Goal: Task Accomplishment & Management: Manage account settings

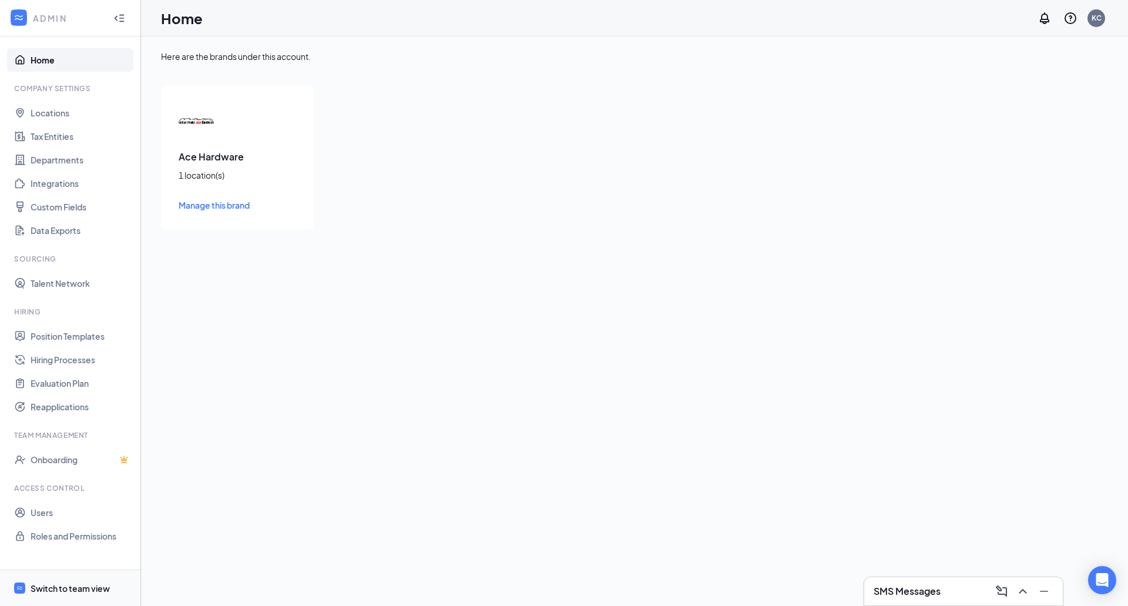
click at [72, 590] on div "Switch to team view" at bounding box center [70, 588] width 79 height 12
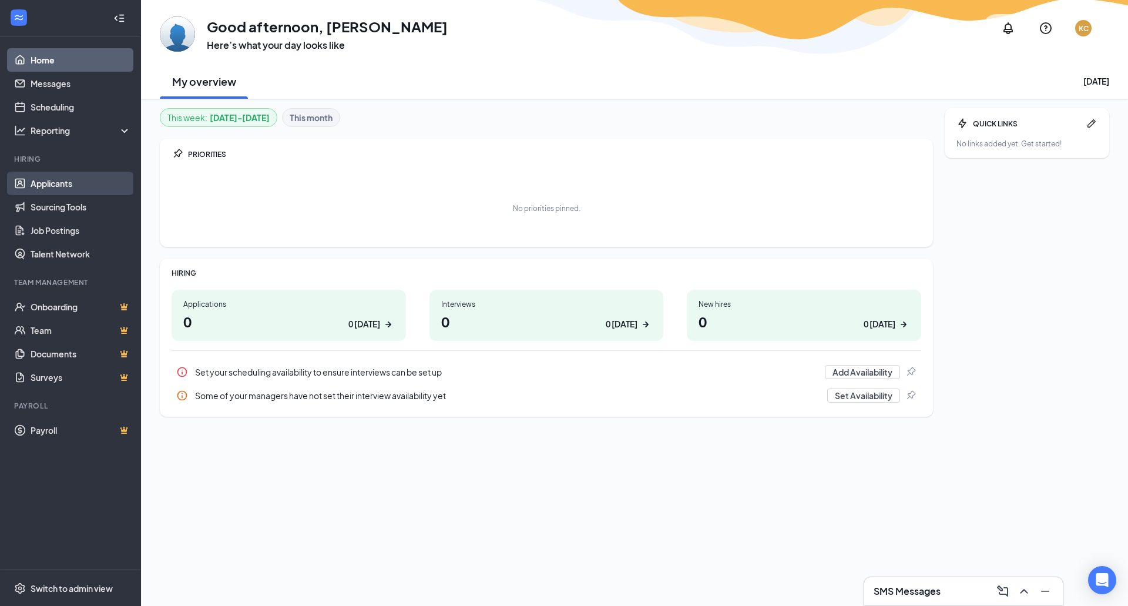
click at [52, 177] on link "Applicants" at bounding box center [81, 182] width 100 height 23
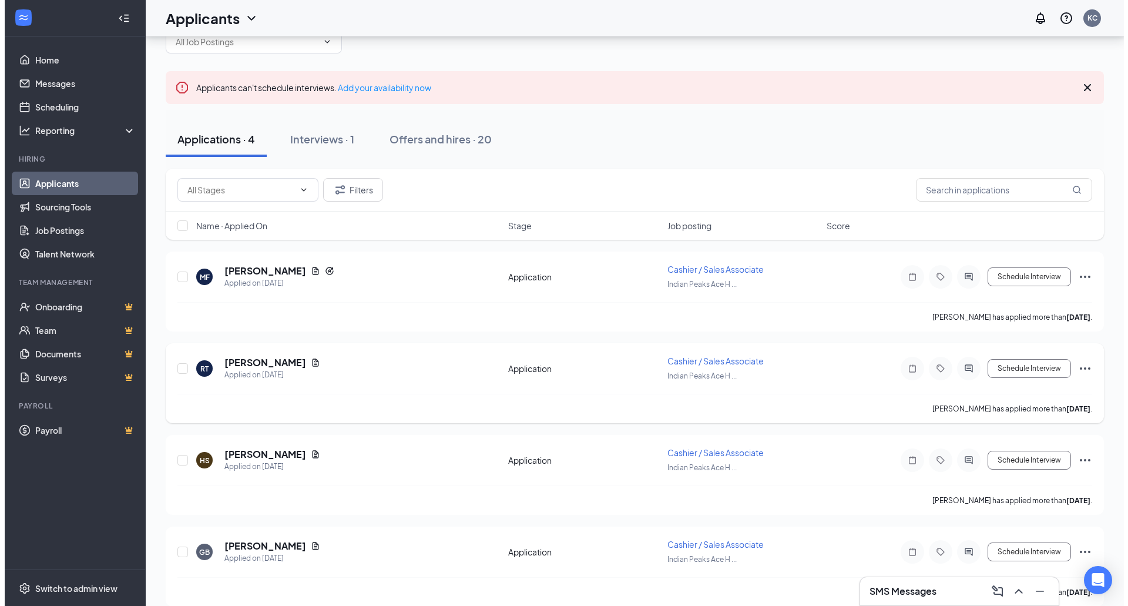
scroll to position [47, 0]
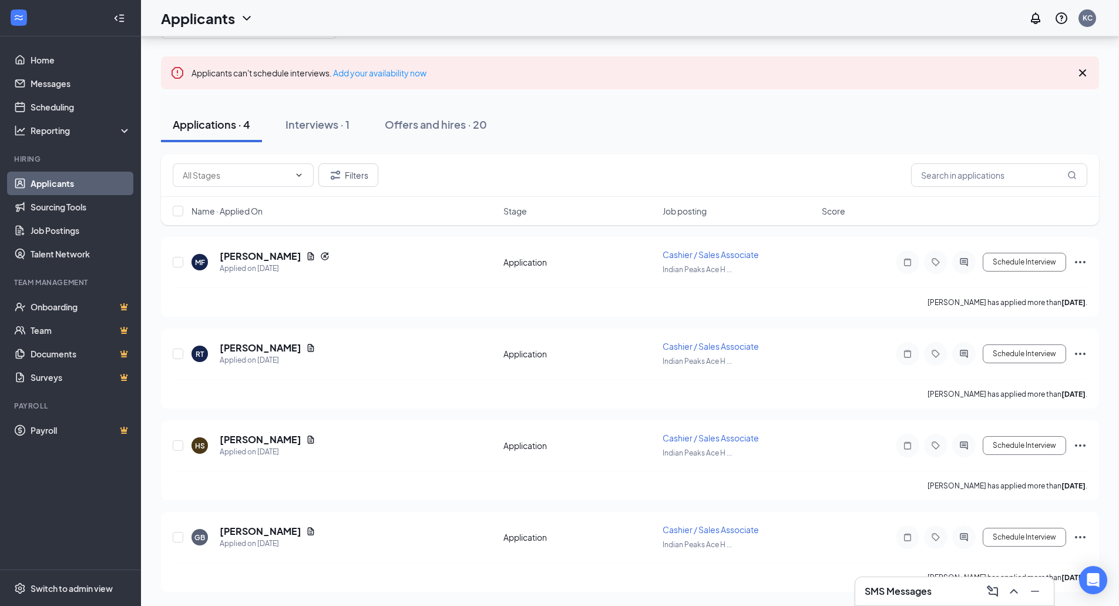
click at [947, 598] on div "SMS Messages" at bounding box center [955, 590] width 180 height 19
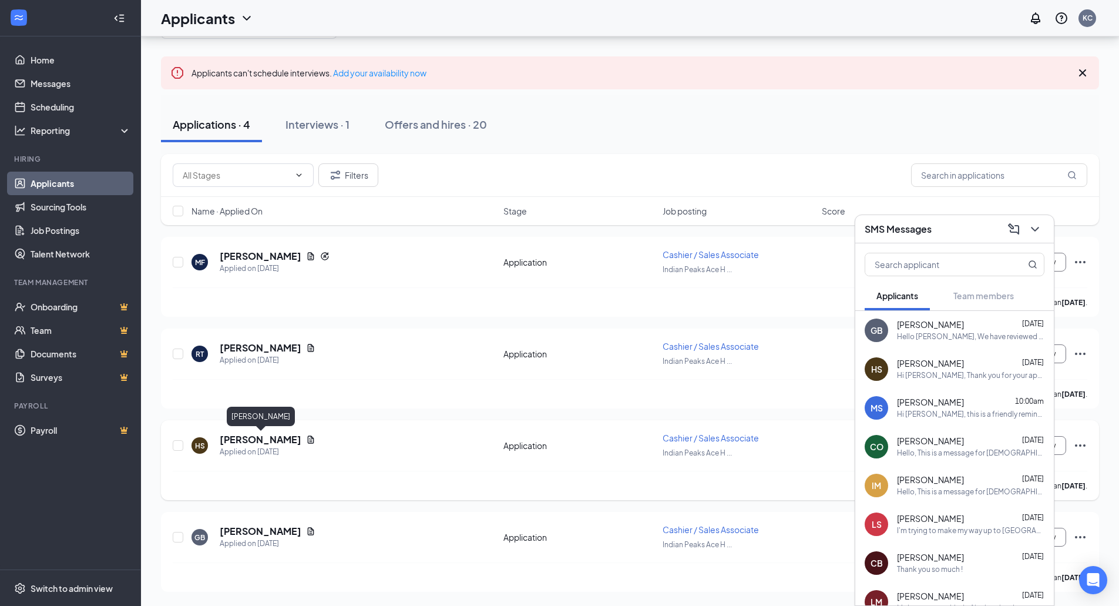
click at [256, 441] on h5 "Heather SanNicolas" at bounding box center [261, 439] width 82 height 13
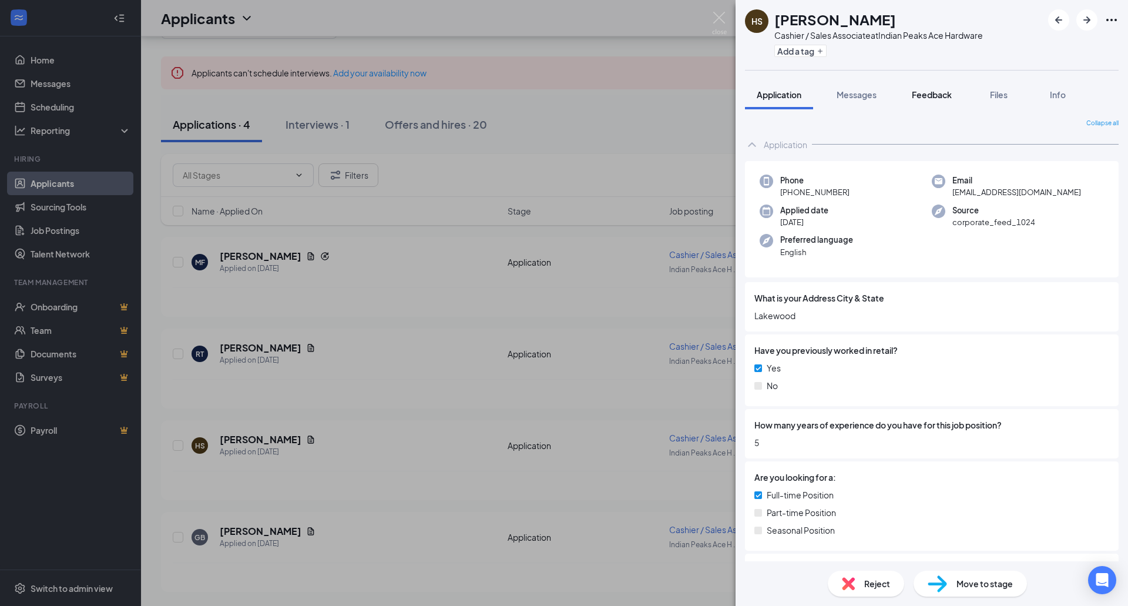
click at [1004, 99] on span "Files" at bounding box center [999, 94] width 18 height 11
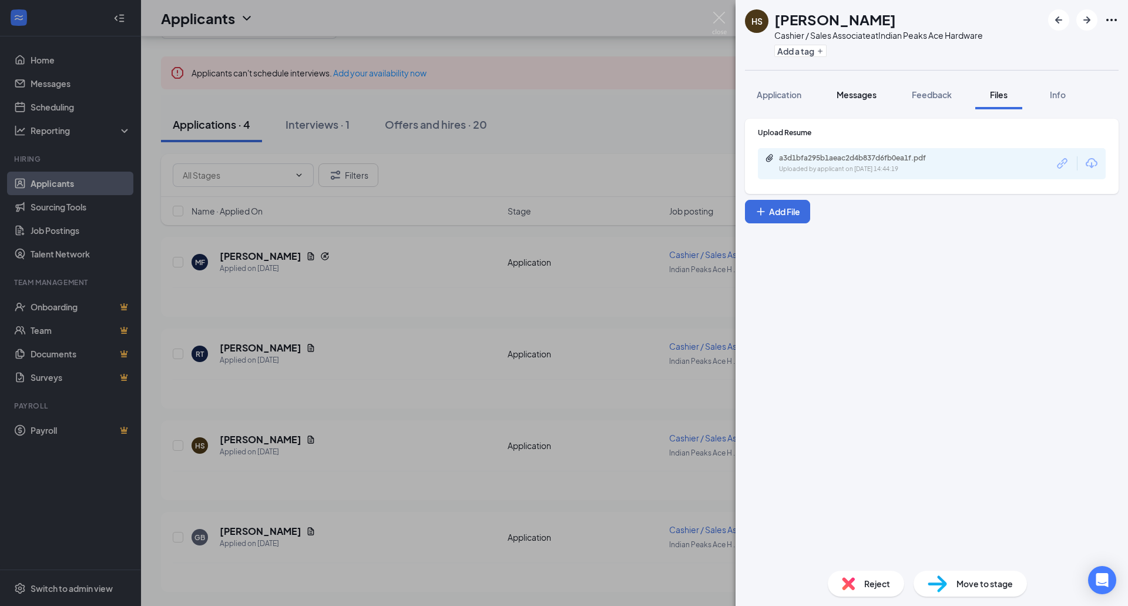
click at [859, 92] on span "Messages" at bounding box center [856, 94] width 40 height 11
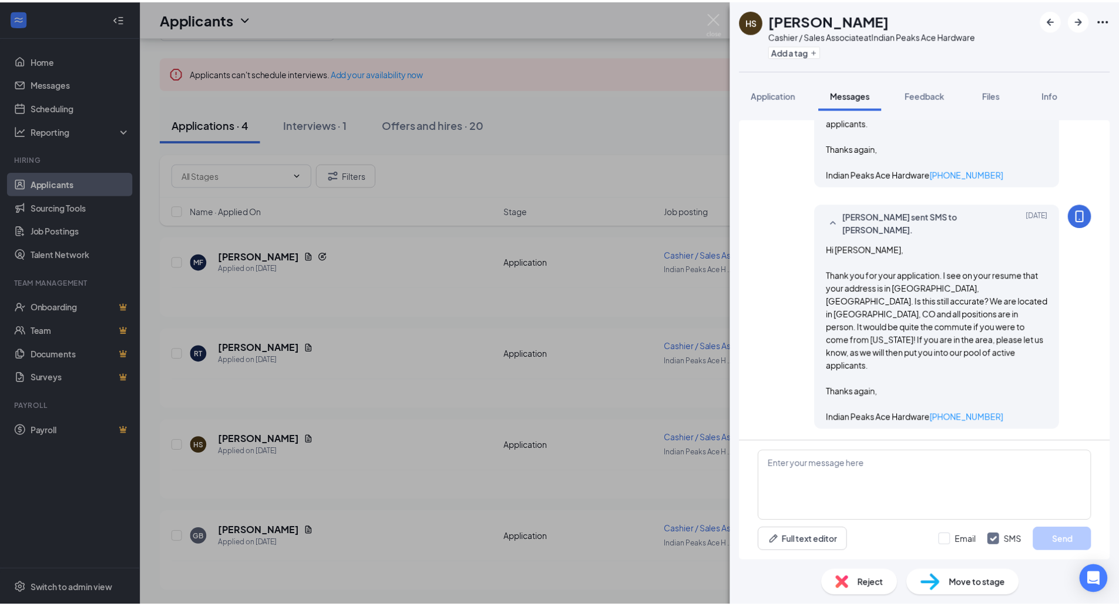
scroll to position [309, 0]
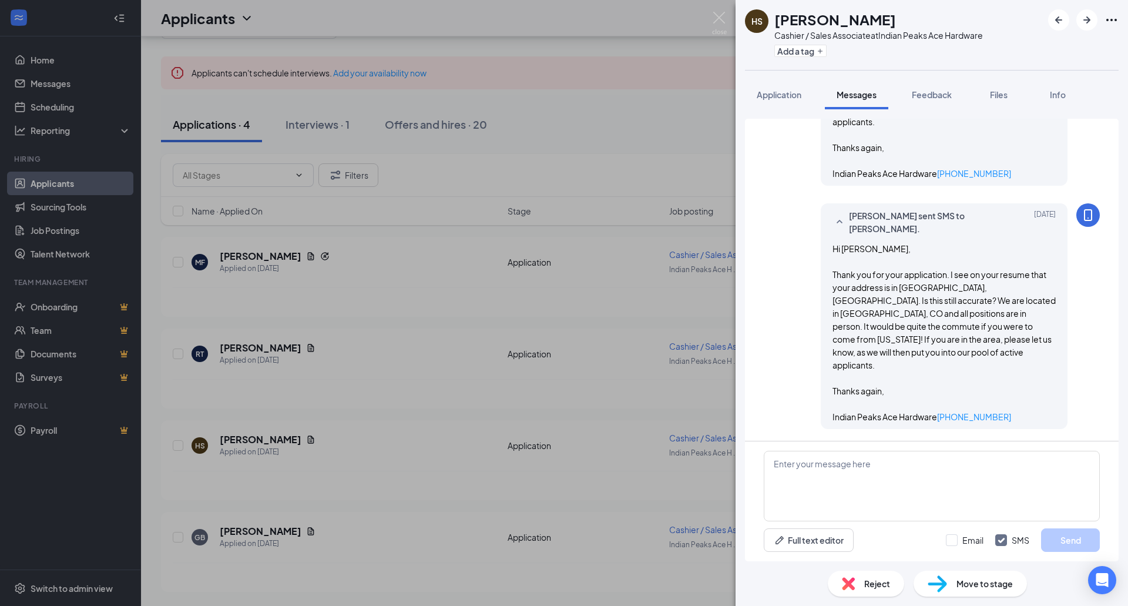
click at [584, 112] on div "HS Heather SanNicolas Cashier / Sales Associate at Indian Peaks Ace Hardware Ad…" at bounding box center [564, 303] width 1128 height 606
